Goal: Information Seeking & Learning: Find specific page/section

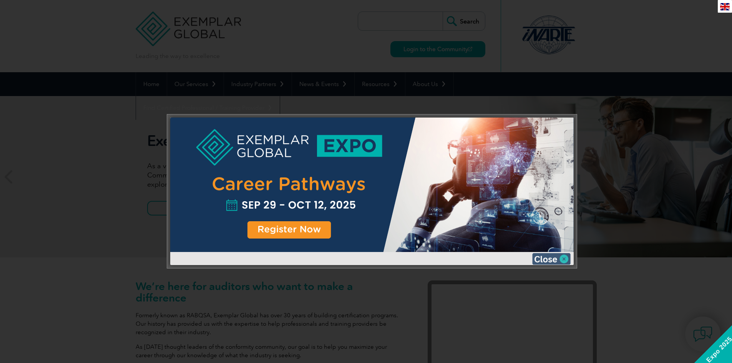
click at [537, 253] on img at bounding box center [551, 259] width 38 height 12
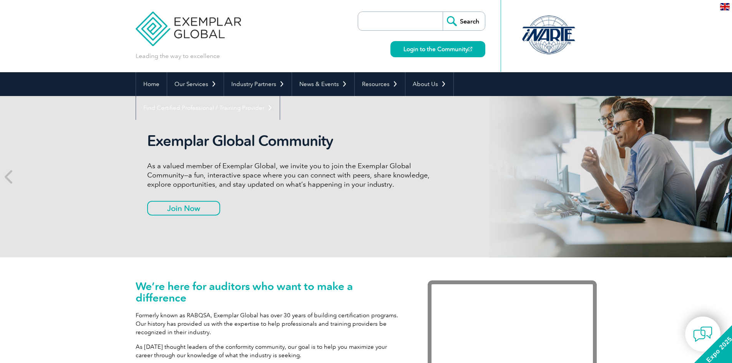
click at [404, 19] on input "search" at bounding box center [402, 21] width 81 height 18
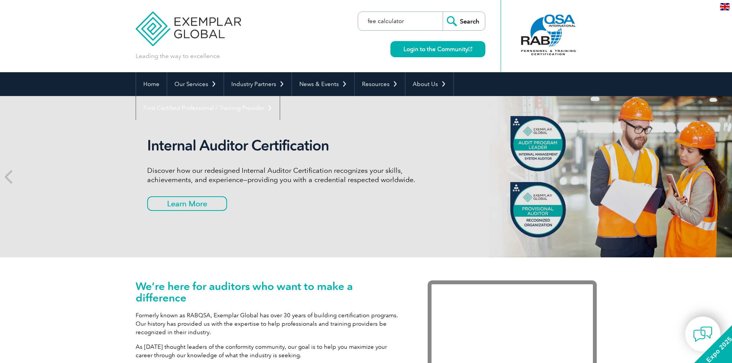
type input "fee calculator"
click at [443, 12] on input "Search" at bounding box center [464, 21] width 42 height 18
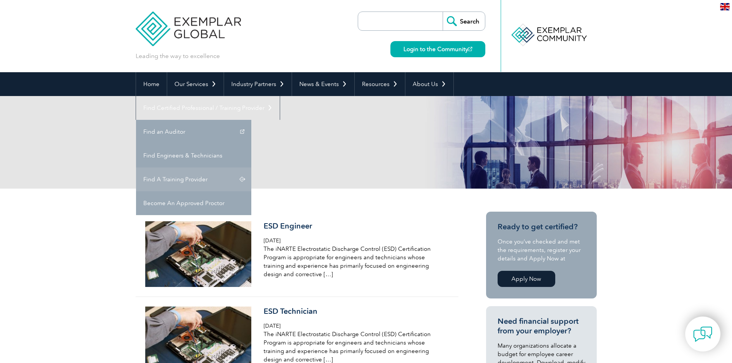
click at [251, 168] on link "Find A Training Provider" at bounding box center [193, 180] width 115 height 24
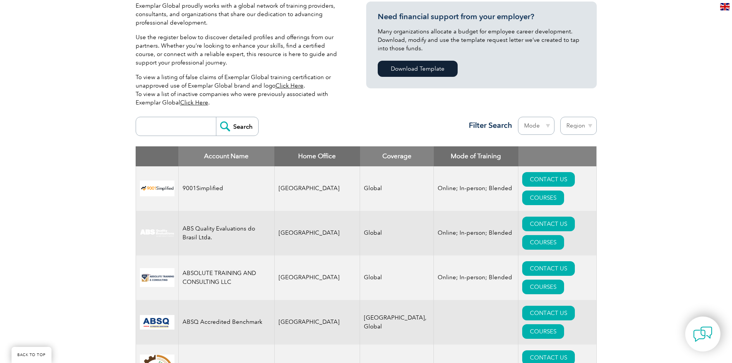
scroll to position [192, 0]
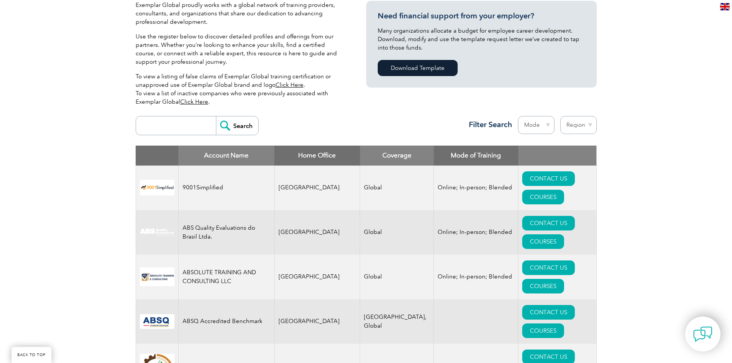
click at [175, 130] on input "search" at bounding box center [178, 125] width 76 height 18
type input "Amel"
click at [216, 116] on input "Search" at bounding box center [237, 125] width 42 height 18
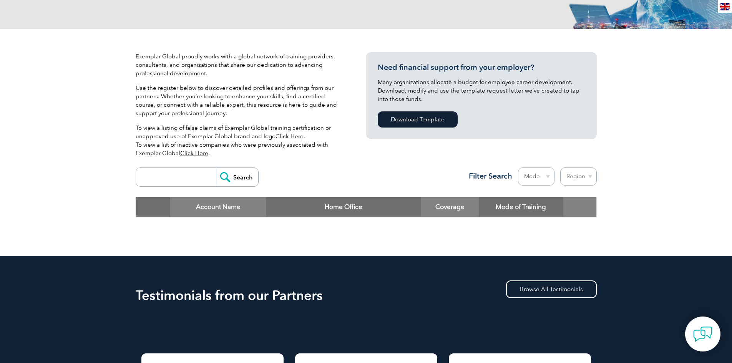
scroll to position [154, 0]
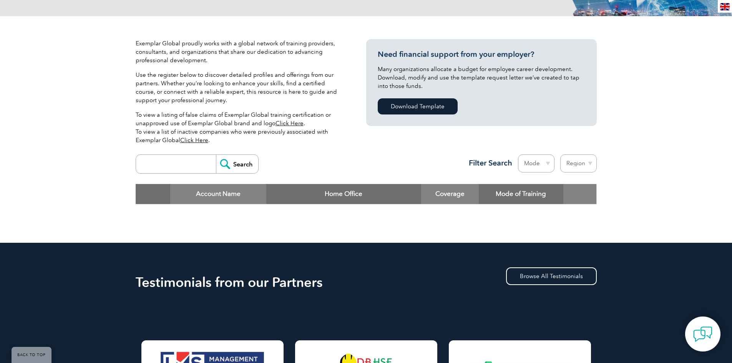
click at [186, 165] on input "search" at bounding box center [178, 164] width 76 height 18
type input "PECB"
click at [216, 155] on input "Search" at bounding box center [237, 164] width 42 height 18
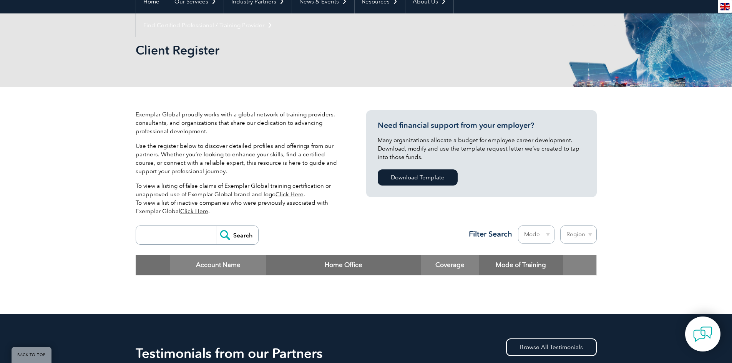
scroll to position [154, 0]
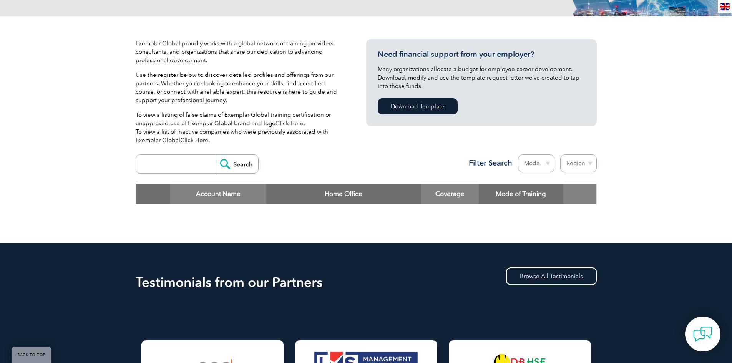
click at [183, 170] on input "search" at bounding box center [178, 164] width 76 height 18
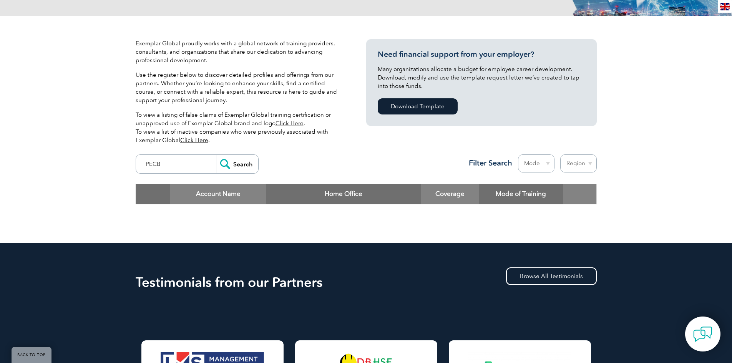
type input "PECB"
click at [216, 155] on input "Search" at bounding box center [237, 164] width 42 height 18
